Goal: Task Accomplishment & Management: Contribute content

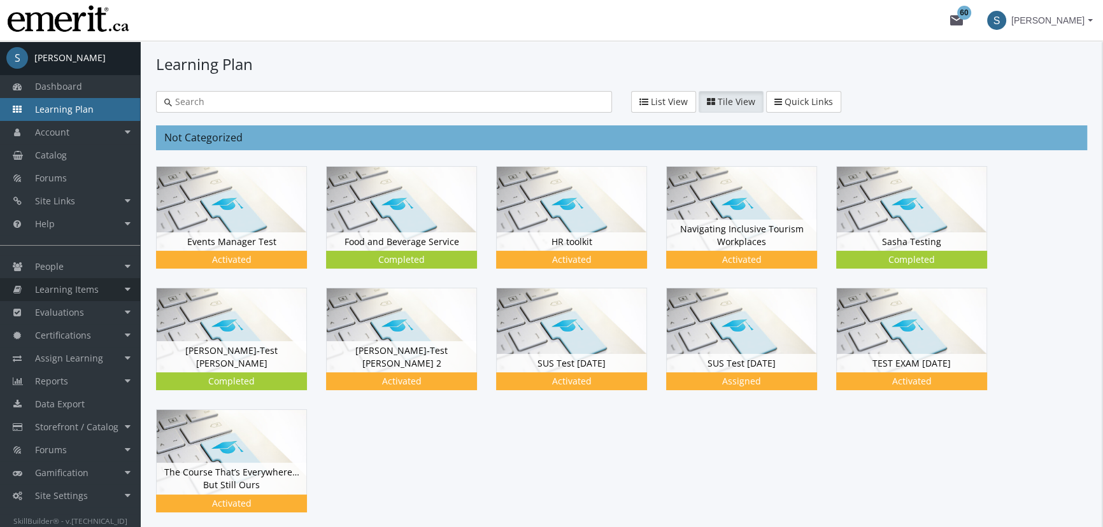
click at [96, 297] on link "Learning Items" at bounding box center [70, 289] width 140 height 23
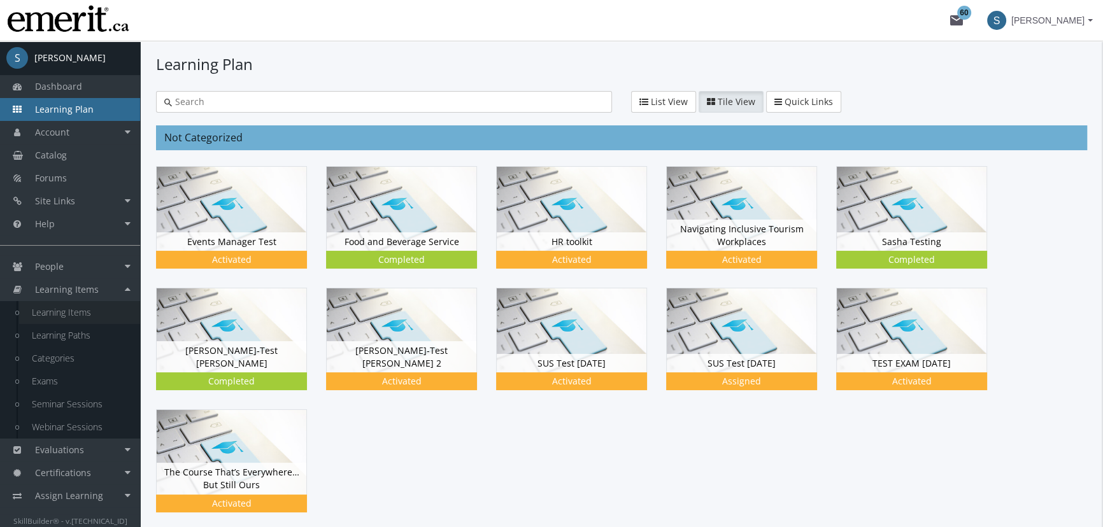
click at [102, 304] on link "Learning Items" at bounding box center [79, 312] width 121 height 23
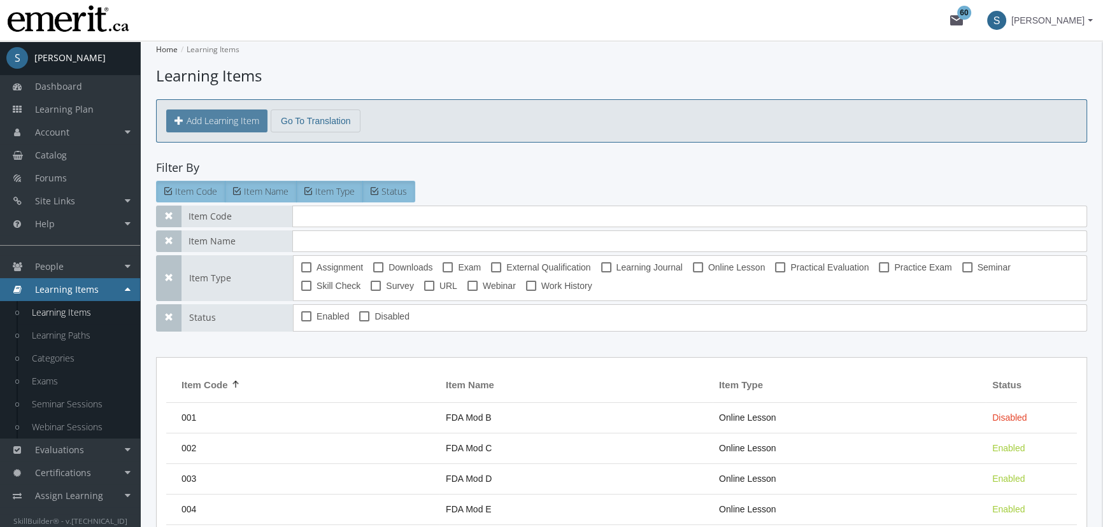
click at [211, 128] on button "Add Learning Item" at bounding box center [216, 121] width 101 height 23
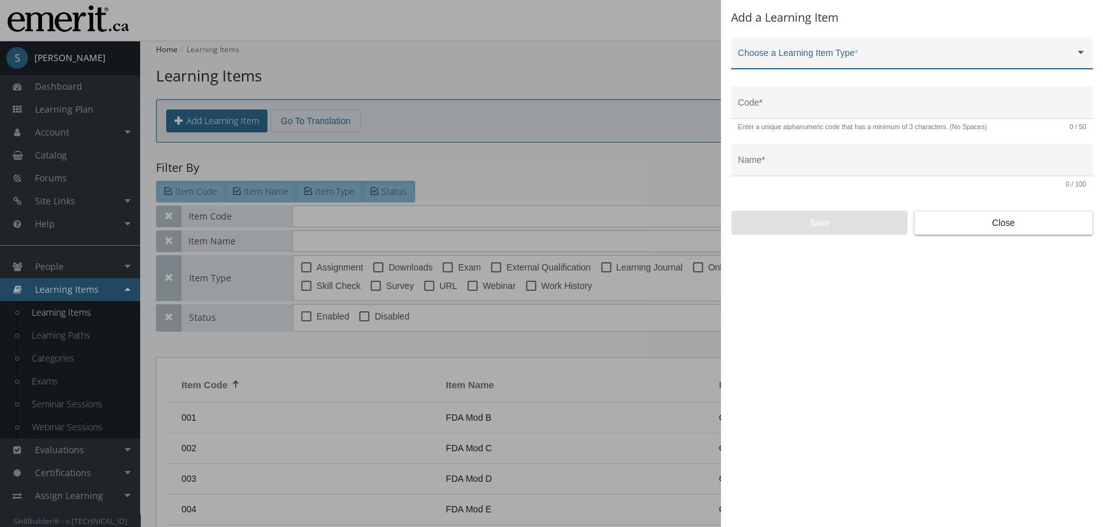
click at [826, 46] on div "Choose a Learning Item Type *" at bounding box center [912, 56] width 348 height 26
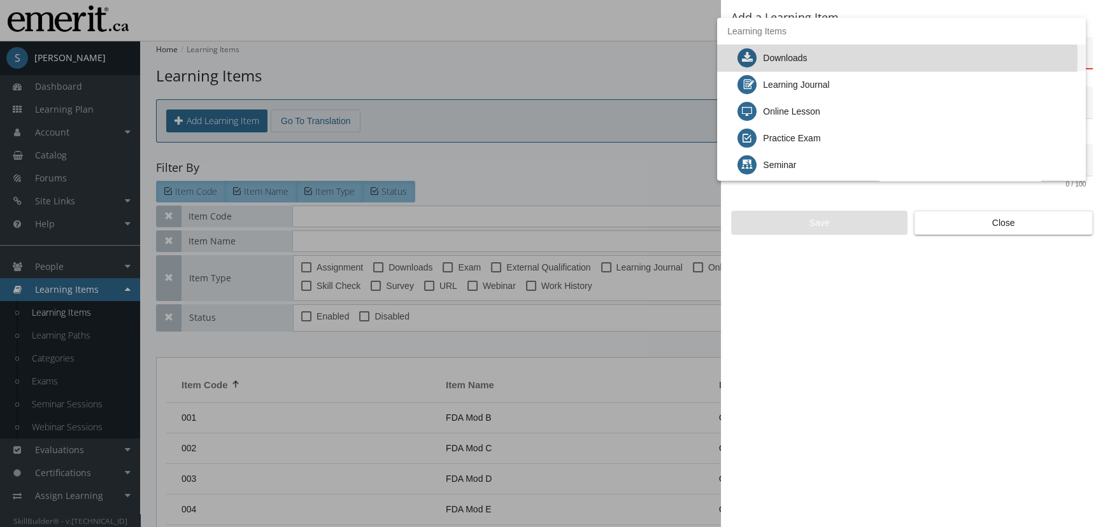
click at [823, 57] on div "Downloads" at bounding box center [906, 58] width 338 height 27
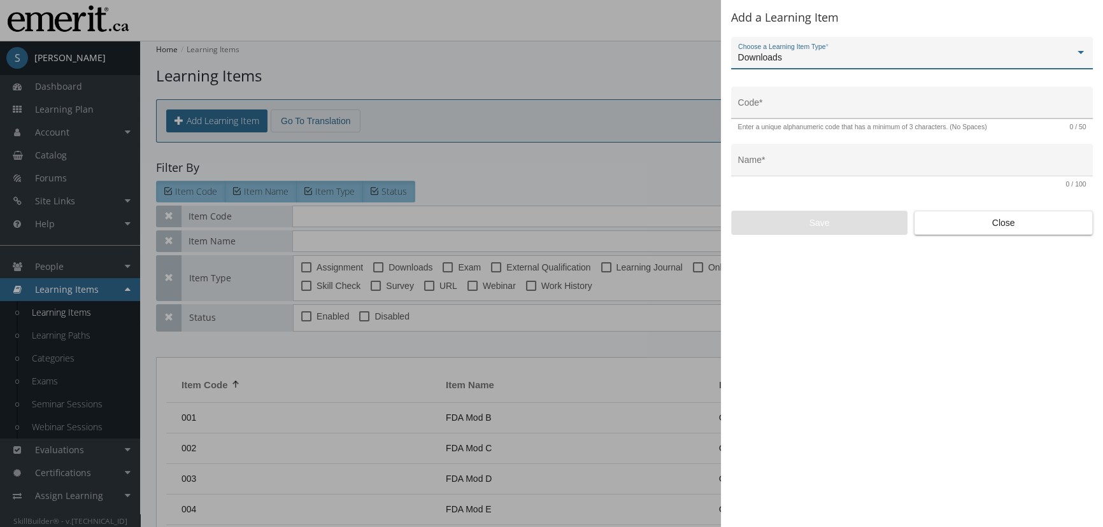
click at [802, 99] on div "Code *" at bounding box center [912, 107] width 348 height 26
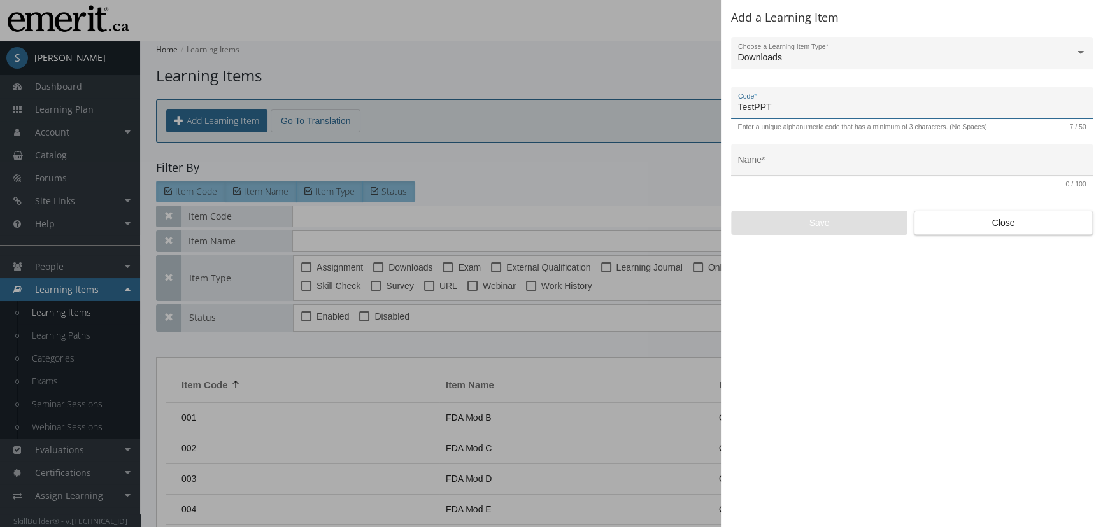
type input "TestPPT"
click at [903, 169] on input "Name *" at bounding box center [912, 165] width 348 height 10
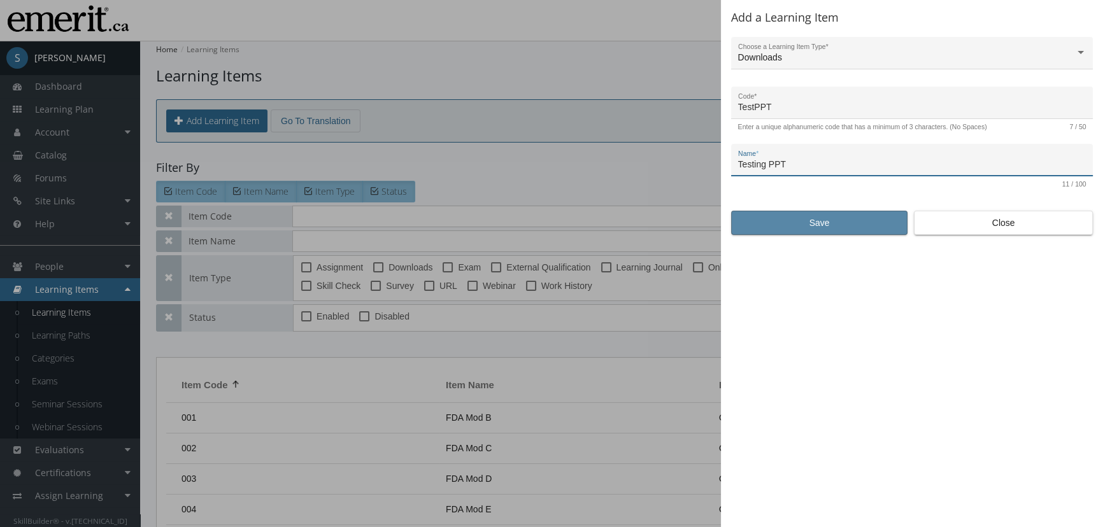
type input "Testing PPT"
click at [842, 215] on span "Save" at bounding box center [819, 222] width 155 height 23
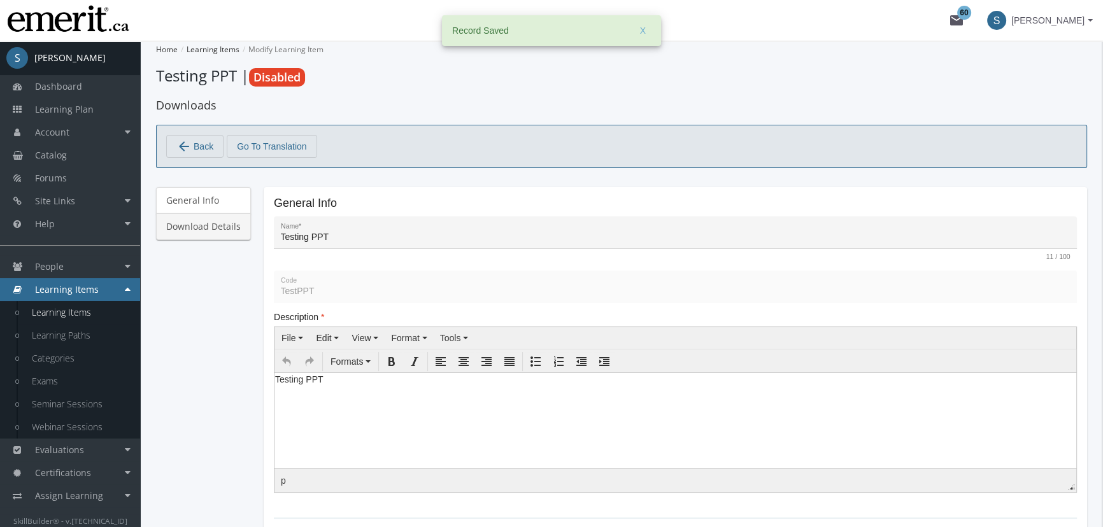
click at [233, 232] on link "Download Details" at bounding box center [203, 226] width 95 height 27
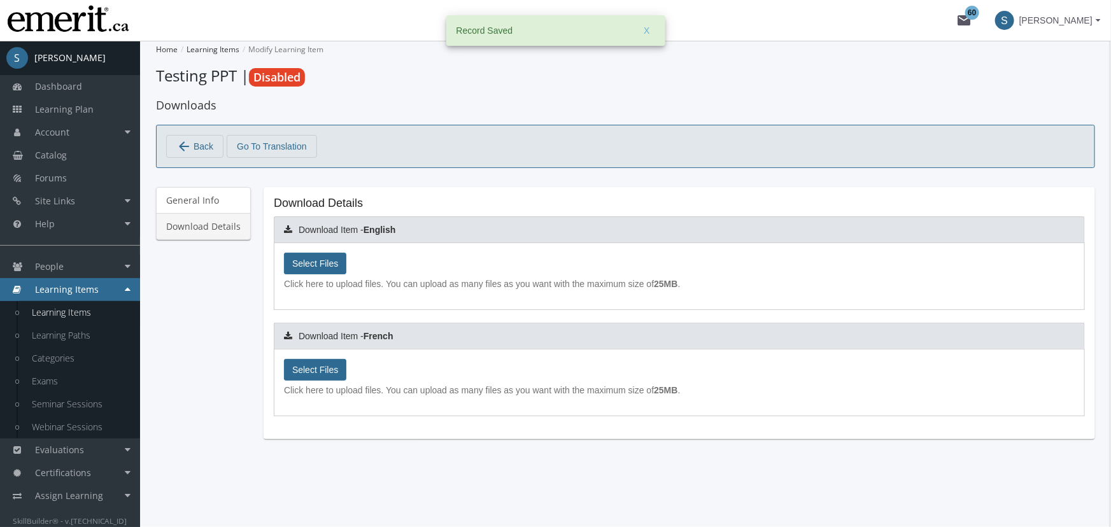
click at [280, 265] on div "Select Files Click here to upload files. You can upload as many files as you wa…" at bounding box center [679, 276] width 811 height 67
click at [295, 270] on label "Select Files" at bounding box center [315, 264] width 62 height 22
click at [0, 0] on input "Select Files" at bounding box center [0, 0] width 0 height 0
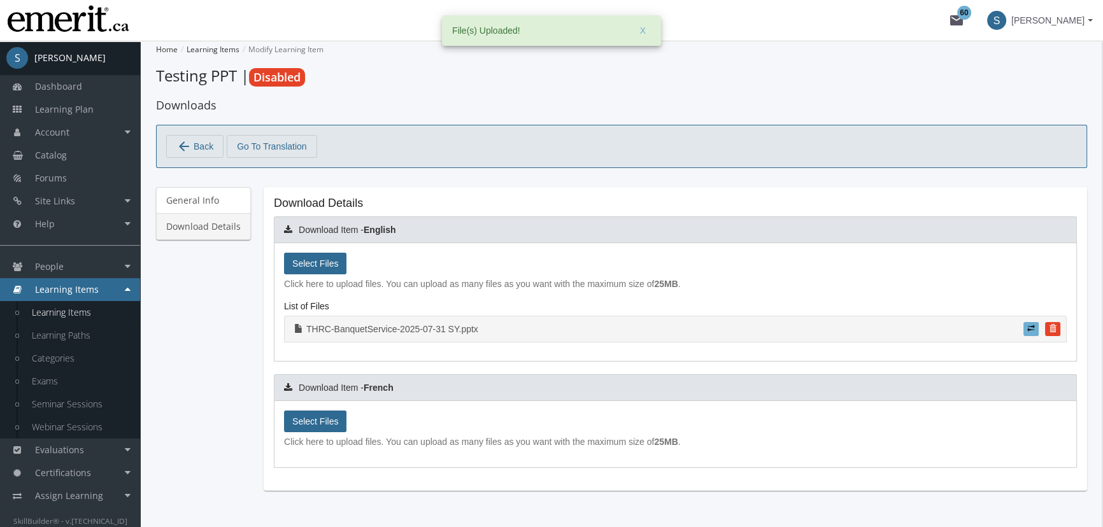
click at [399, 327] on link "THRC-BanquetService-2025-07-31 SY.pptx" at bounding box center [675, 329] width 782 height 27
